Goal: Navigation & Orientation: Find specific page/section

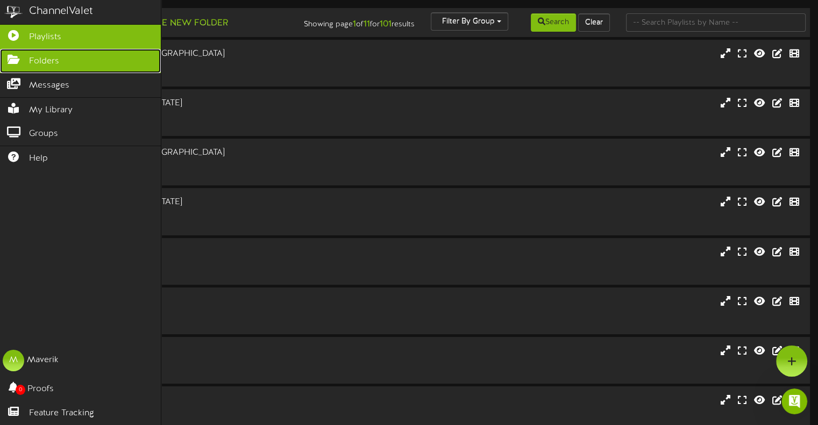
click at [44, 66] on span "Folders" at bounding box center [44, 61] width 30 height 12
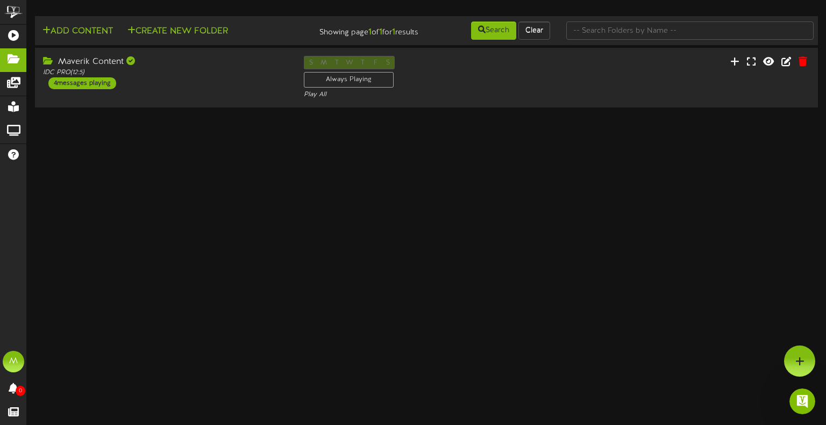
click at [279, 110] on html "ChannelValet Playlists Folders Messages My Library Groups Help M Maverik 0 Proo…" at bounding box center [413, 55] width 826 height 110
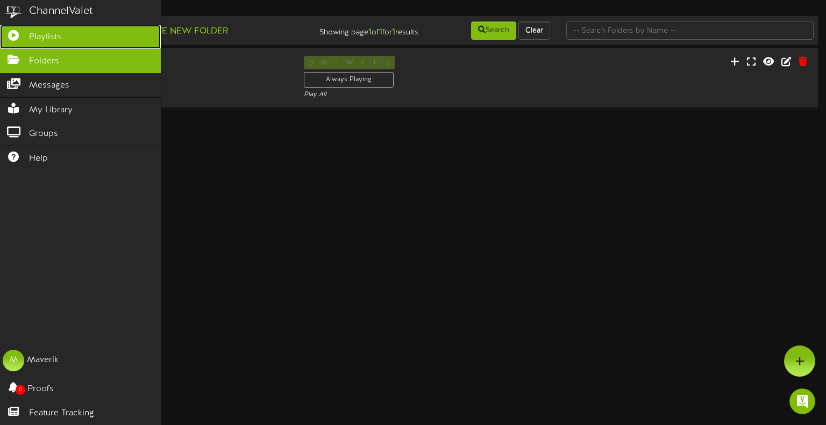
click at [41, 37] on span "Playlists" at bounding box center [45, 37] width 32 height 12
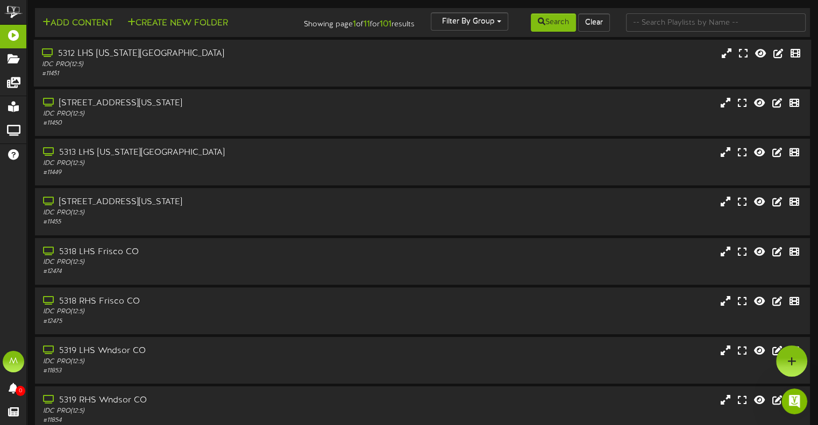
click at [124, 60] on div "5312 LHS [US_STATE][GEOGRAPHIC_DATA]" at bounding box center [195, 54] width 307 height 12
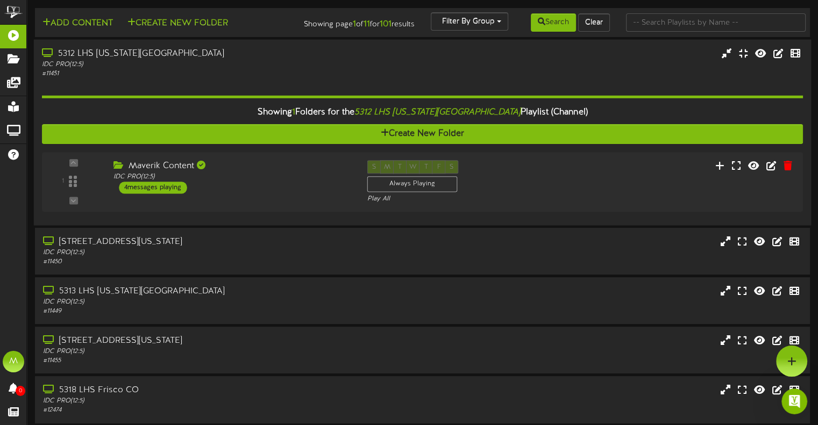
click at [132, 60] on div "5312 LHS [US_STATE][GEOGRAPHIC_DATA]" at bounding box center [195, 54] width 307 height 12
